Goal: Information Seeking & Learning: Learn about a topic

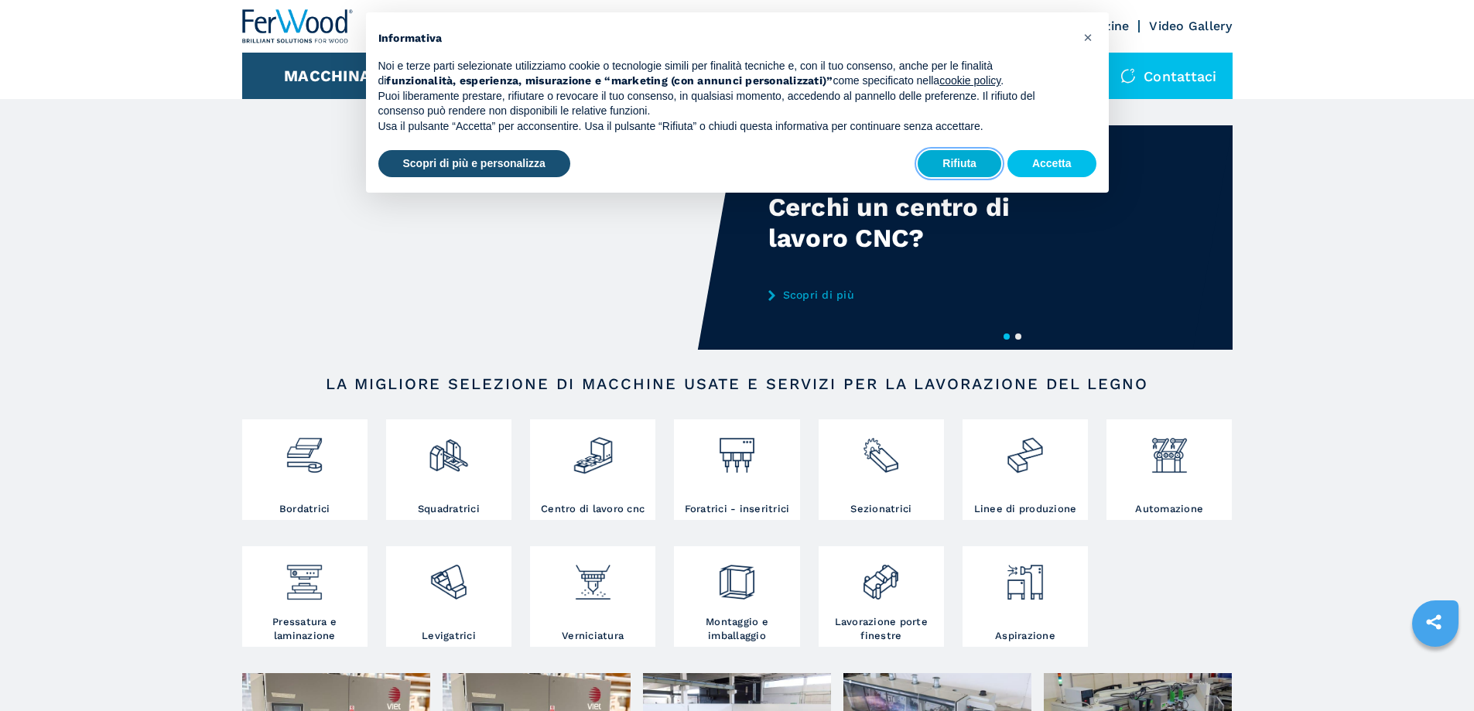
drag, startPoint x: 956, startPoint y: 155, endPoint x: 798, endPoint y: 315, distance: 224.9
click at [954, 155] on button "Rifiuta" at bounding box center [960, 164] width 84 height 28
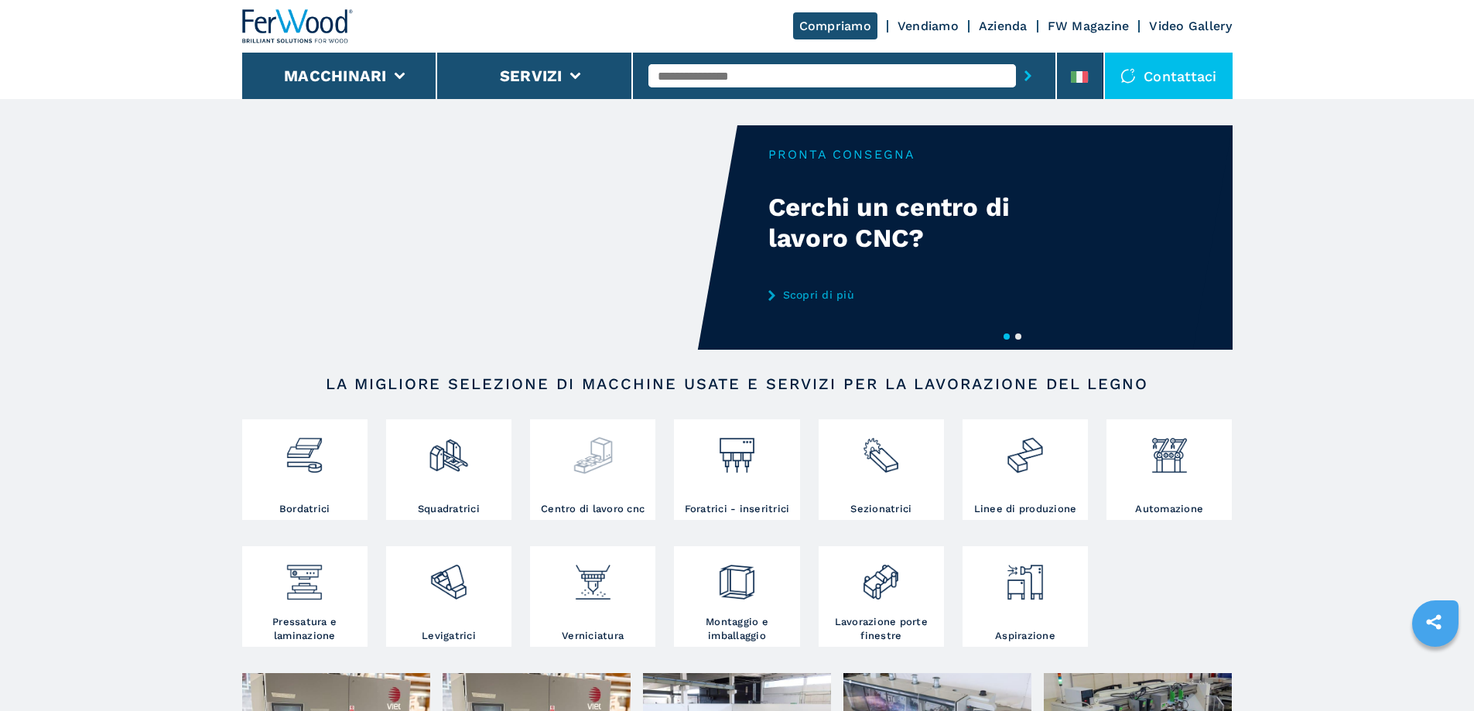
click at [588, 451] on img at bounding box center [593, 449] width 41 height 53
click at [596, 458] on img at bounding box center [593, 449] width 41 height 53
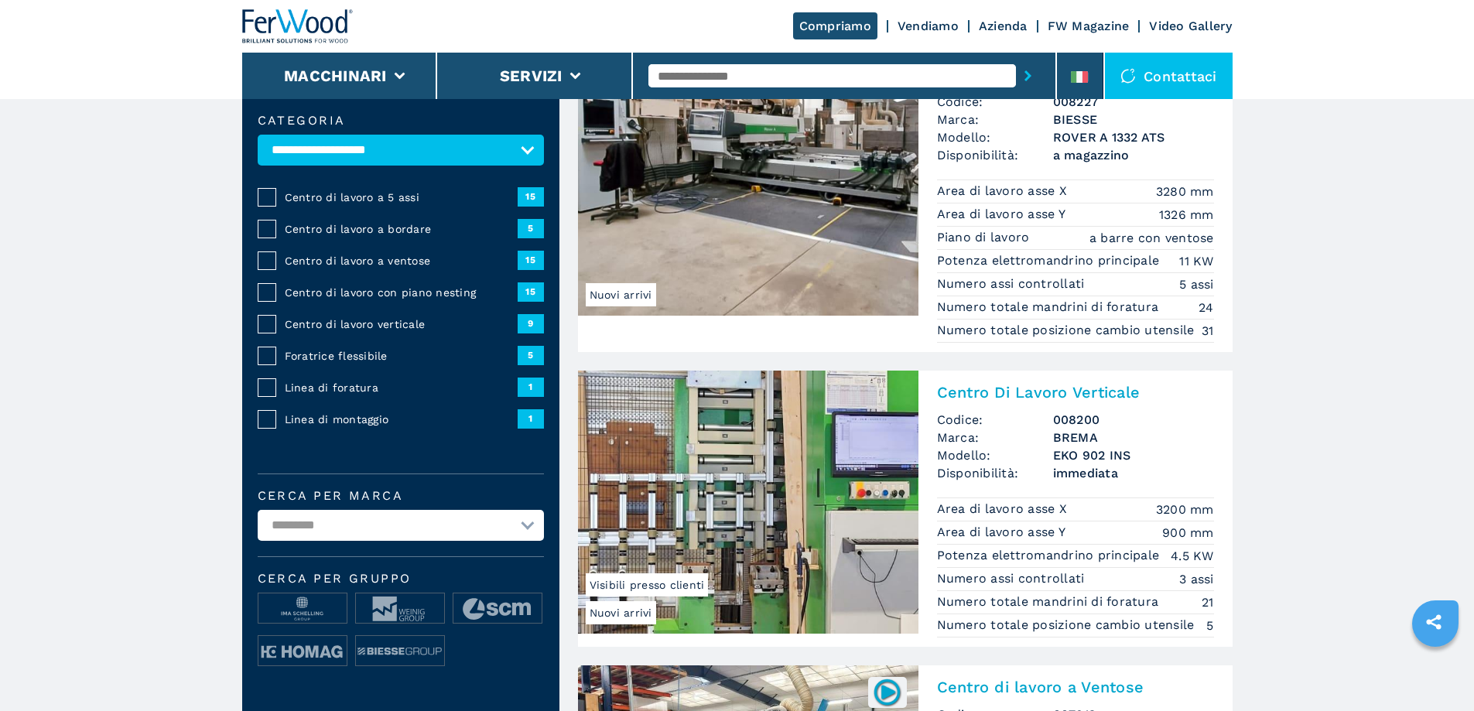
scroll to position [155, 0]
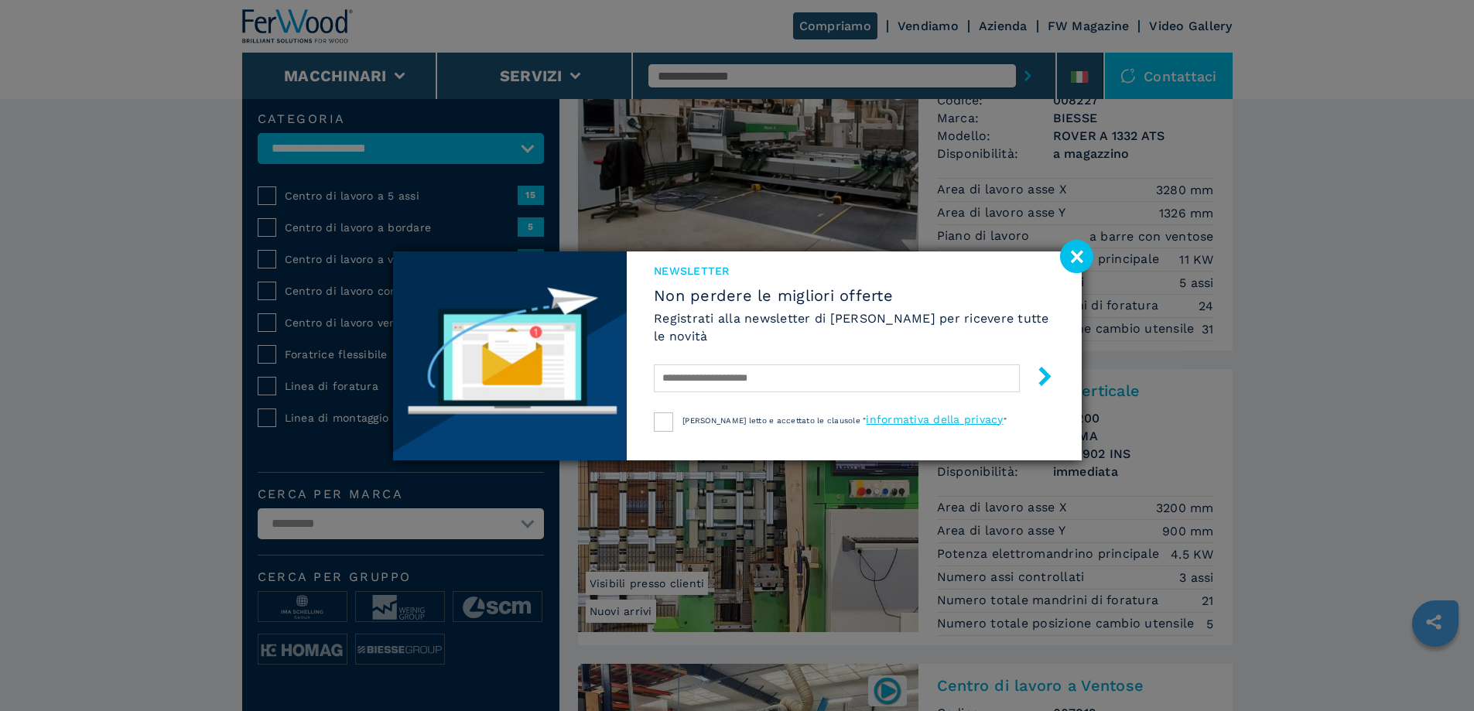
click at [265, 306] on div "NEWSLETTER Non perdere le migliori offerte Registrati alla newsletter di Ferwoo…" at bounding box center [737, 355] width 1474 height 711
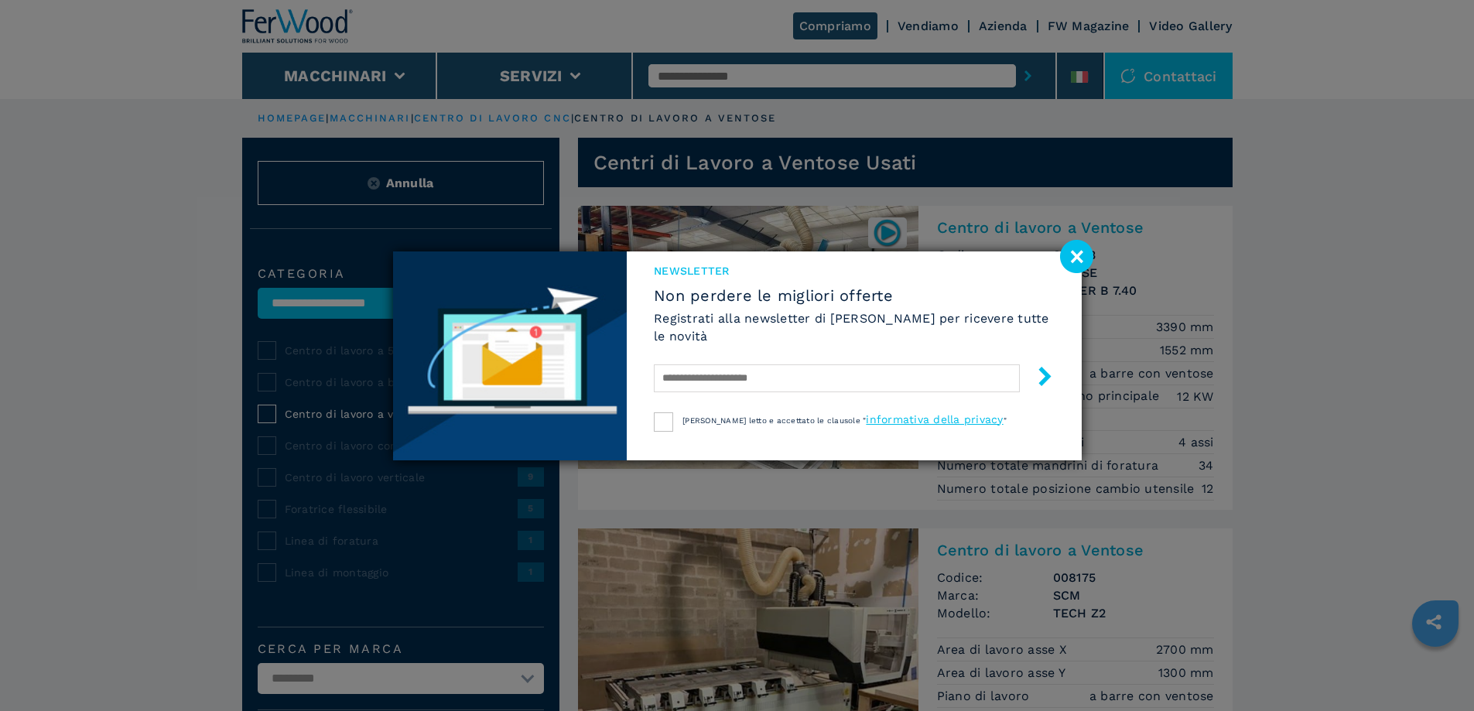
click at [1084, 252] on image at bounding box center [1076, 256] width 33 height 33
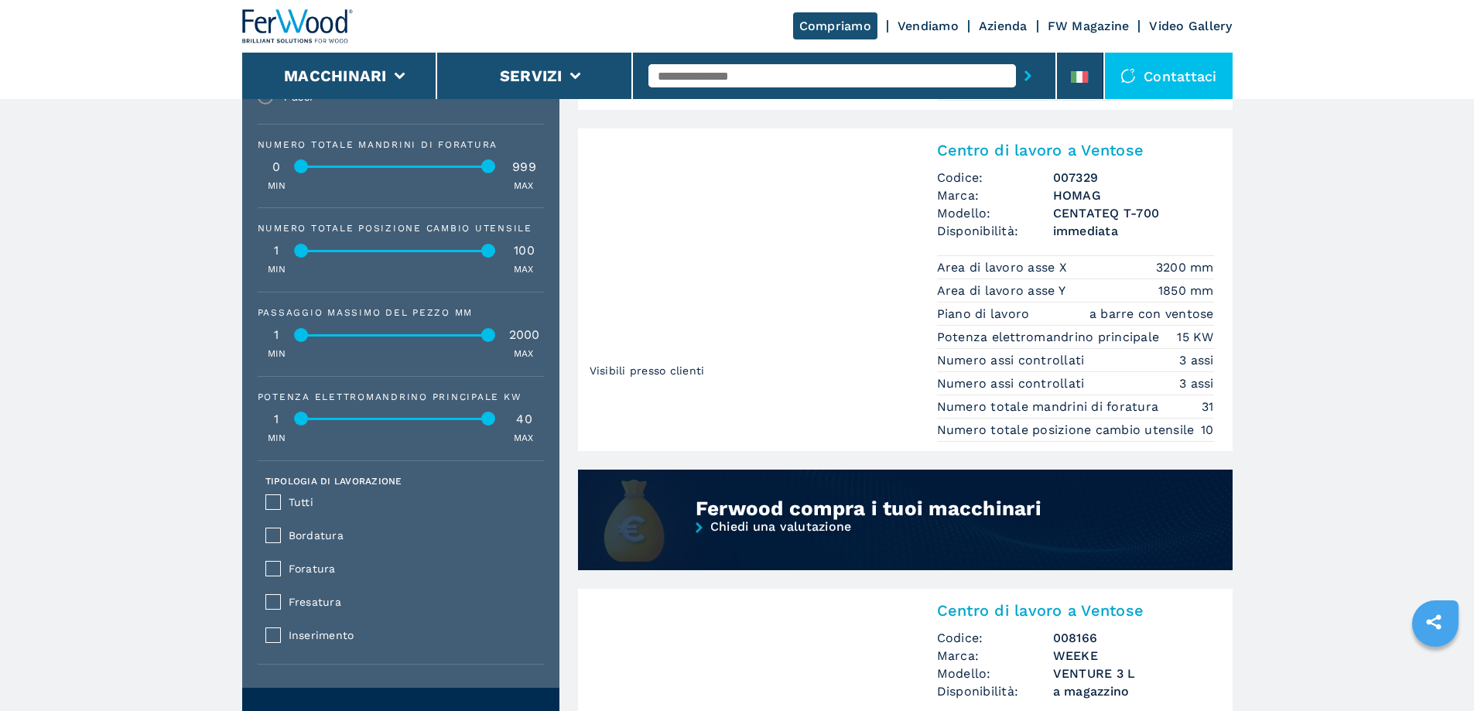
scroll to position [851, 0]
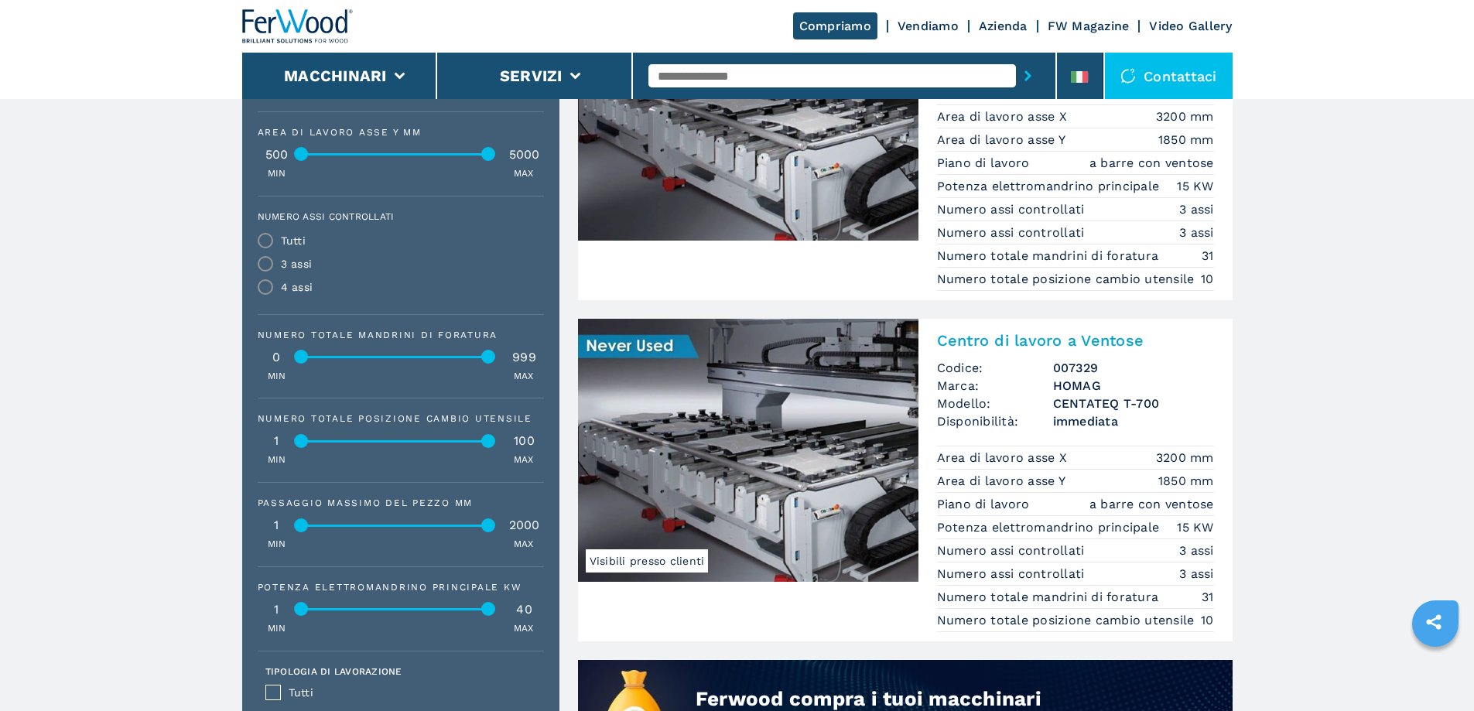
click at [792, 419] on img at bounding box center [748, 450] width 340 height 263
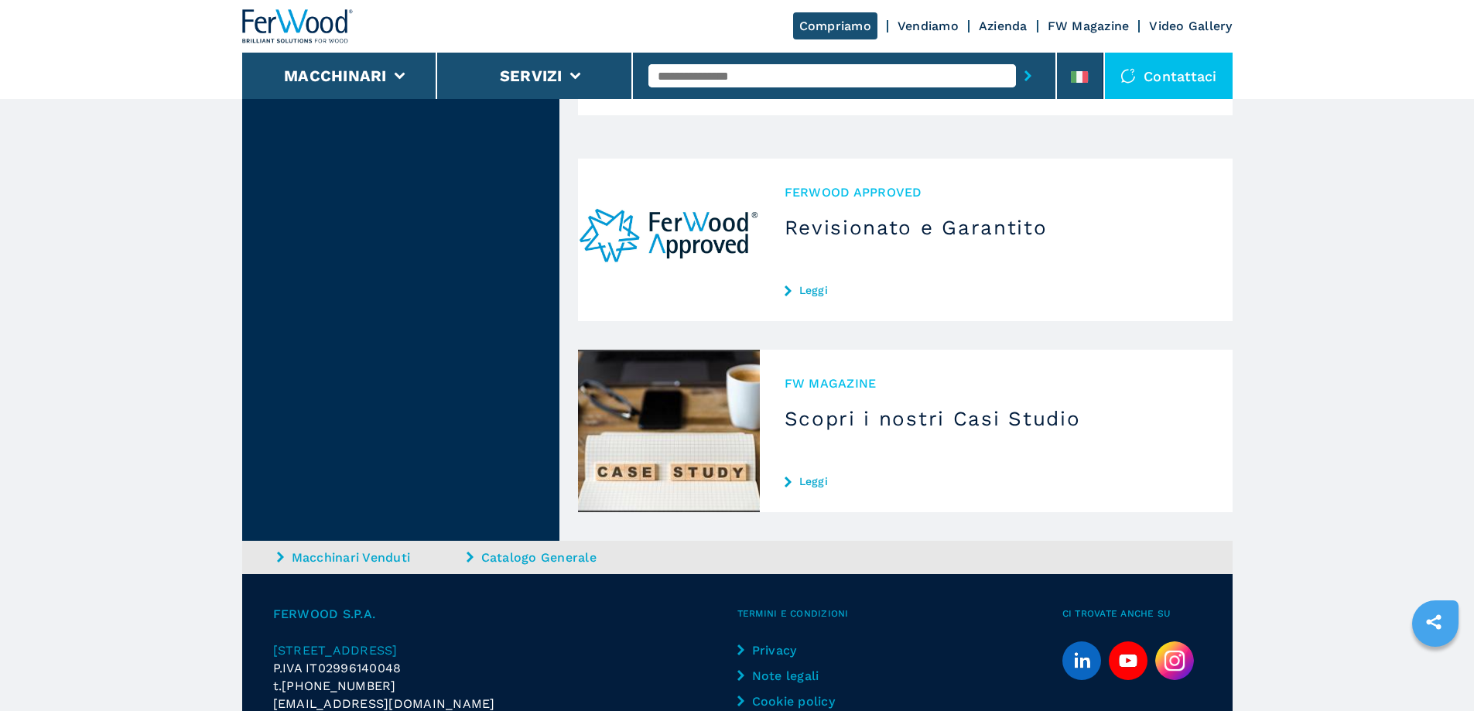
scroll to position [4756, 0]
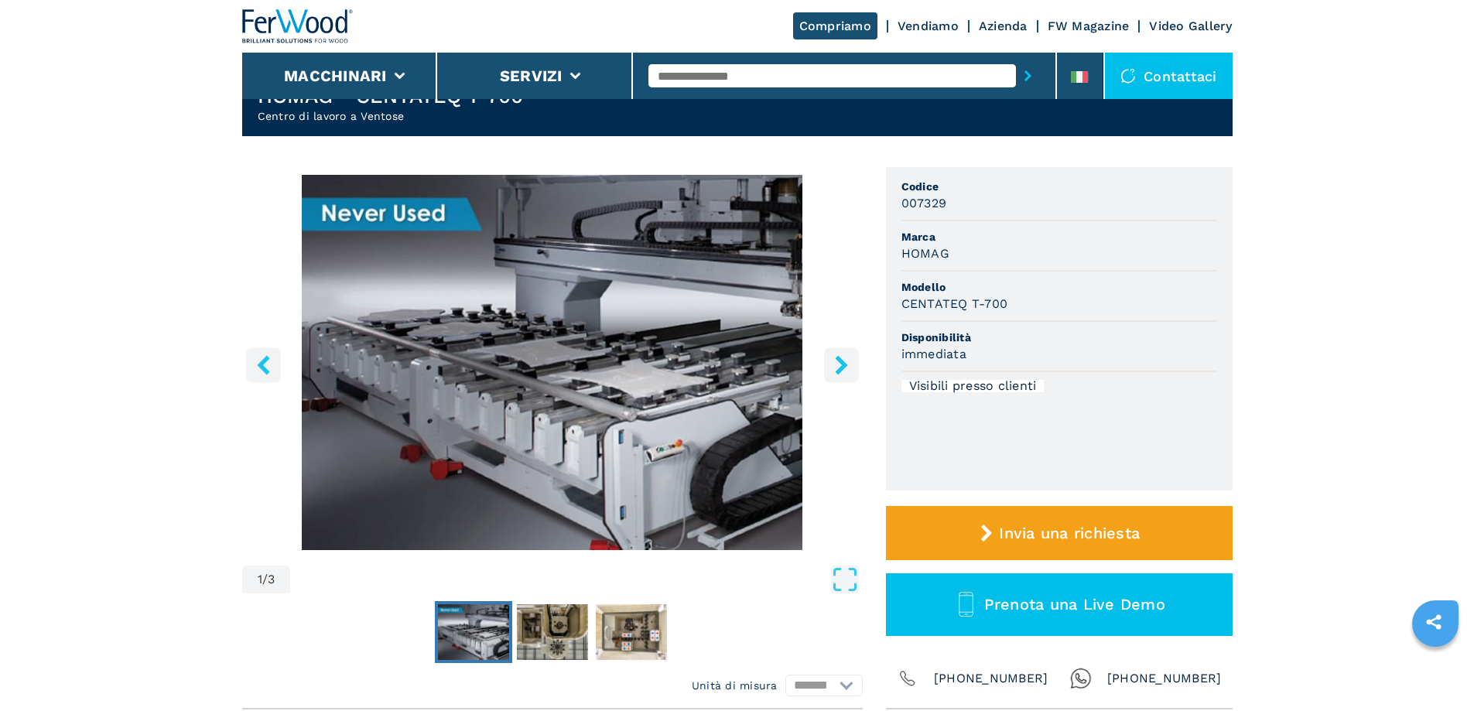
scroll to position [155, 0]
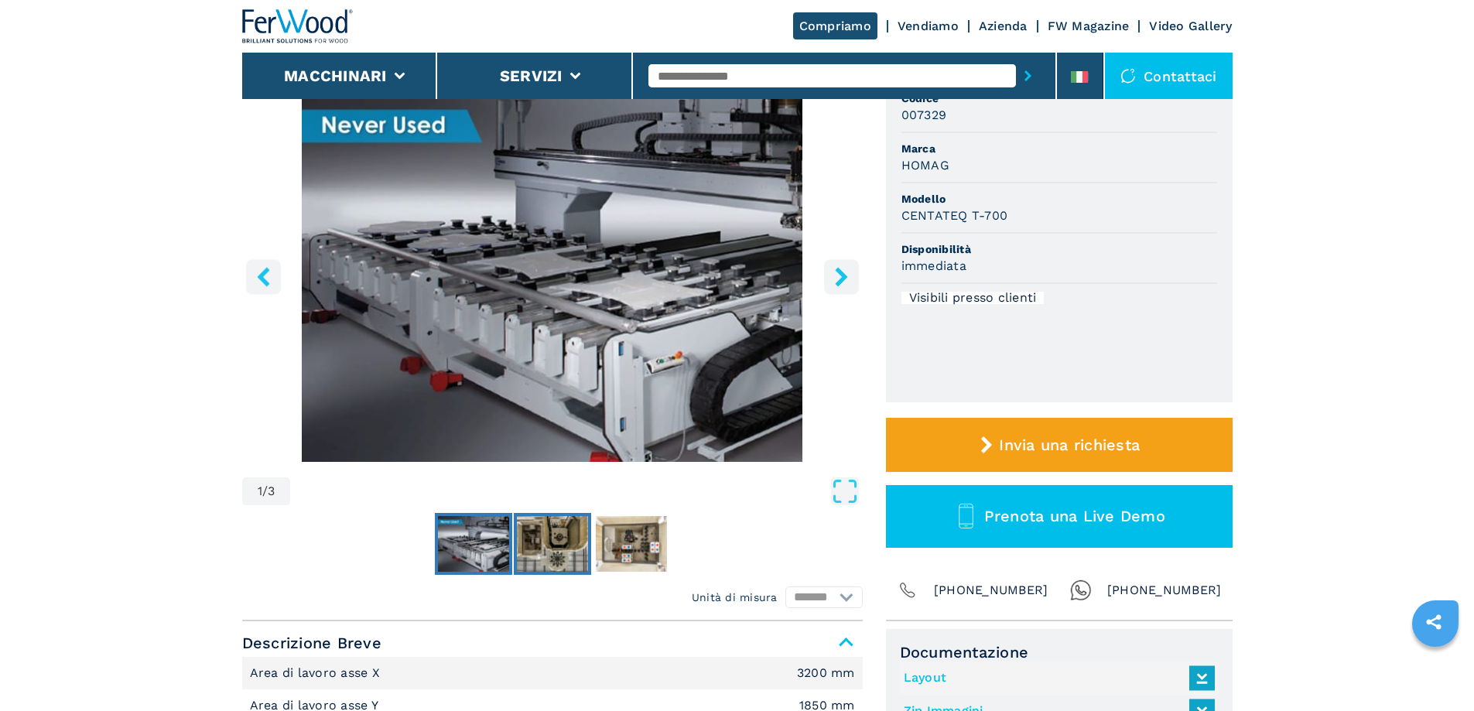
click at [565, 549] on img "Go to Slide 2" at bounding box center [552, 544] width 71 height 56
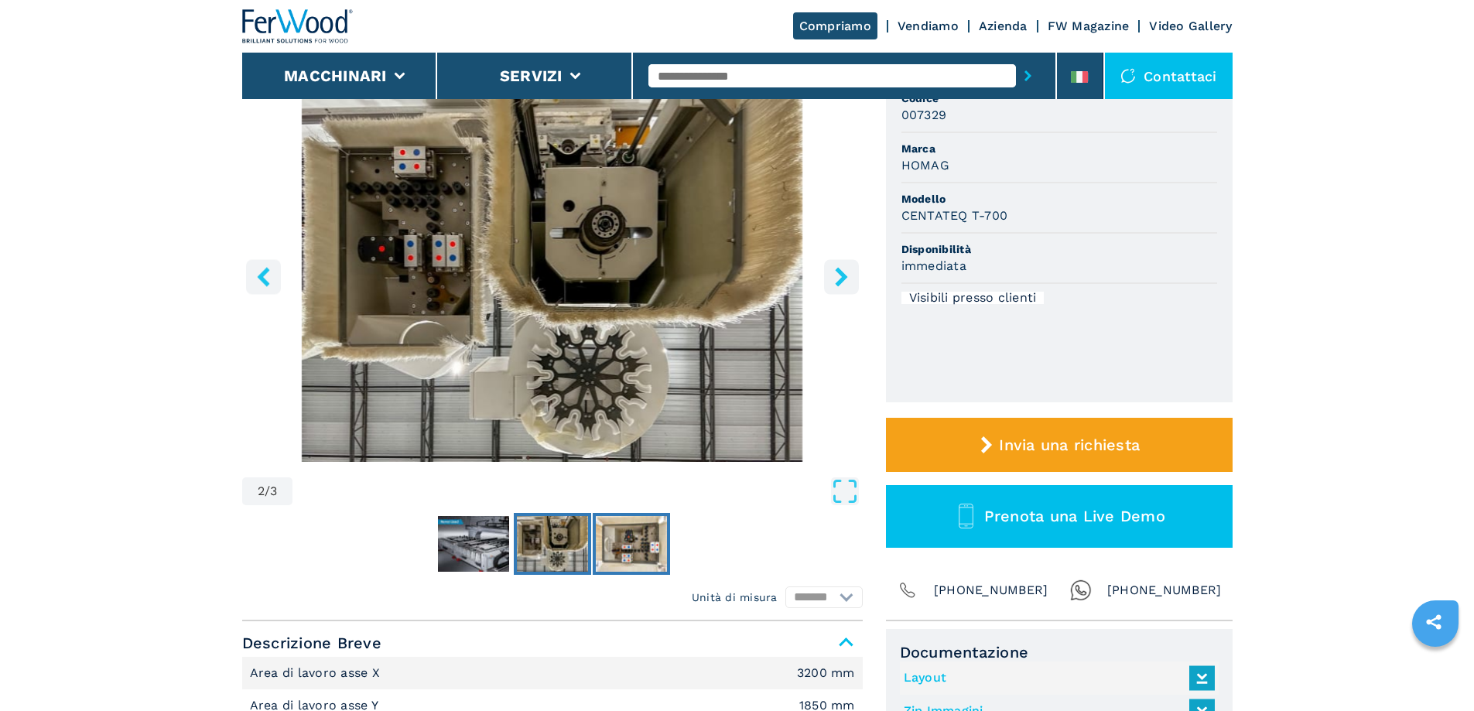
click at [632, 545] on img "Go to Slide 3" at bounding box center [631, 544] width 71 height 56
